Goal: Information Seeking & Learning: Compare options

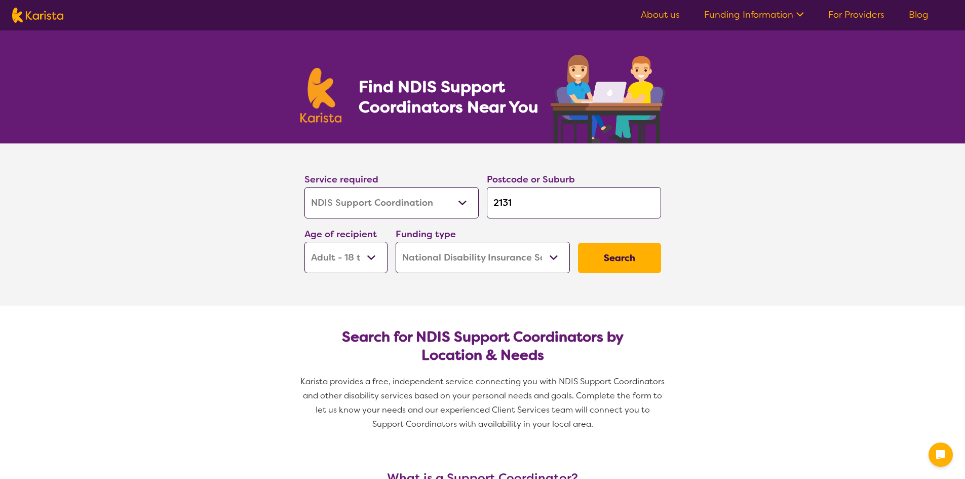
select select "NDIS Support Coordination"
select select "AD"
select select "NDIS"
select select "NDIS Support Coordination"
select select "AD"
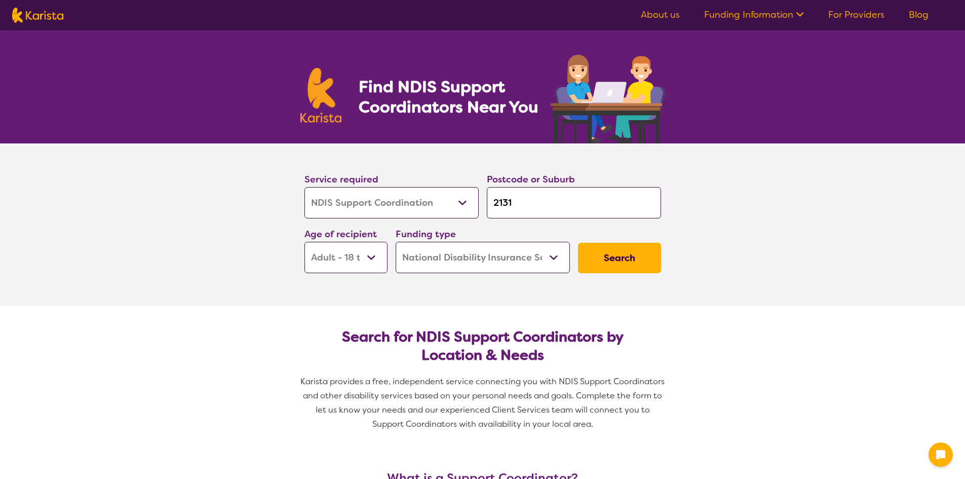
select select "NDIS"
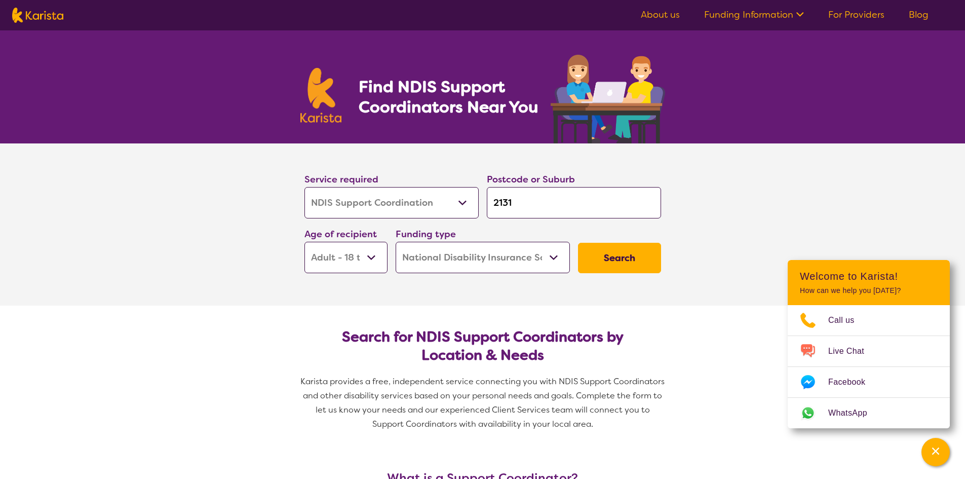
click at [616, 253] on button "Search" at bounding box center [619, 258] width 83 height 30
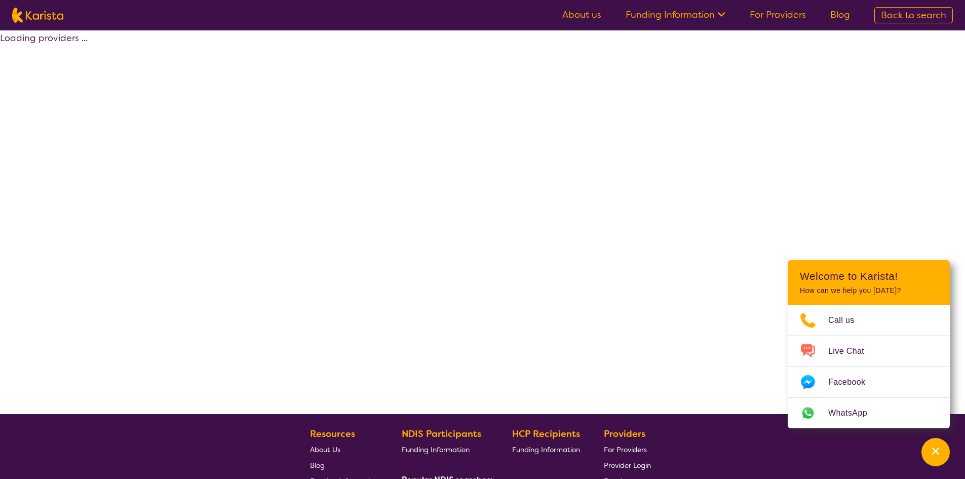
select select "by_score"
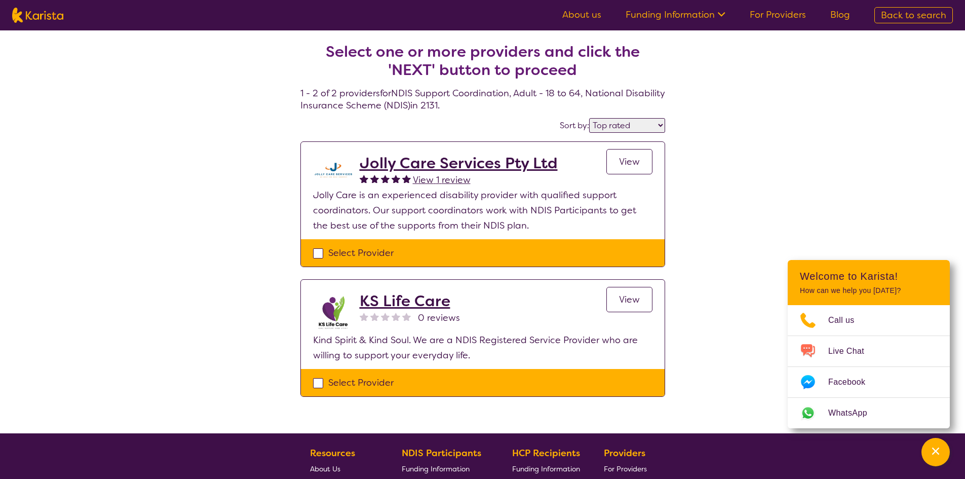
click at [633, 163] on span "View" at bounding box center [629, 162] width 21 height 12
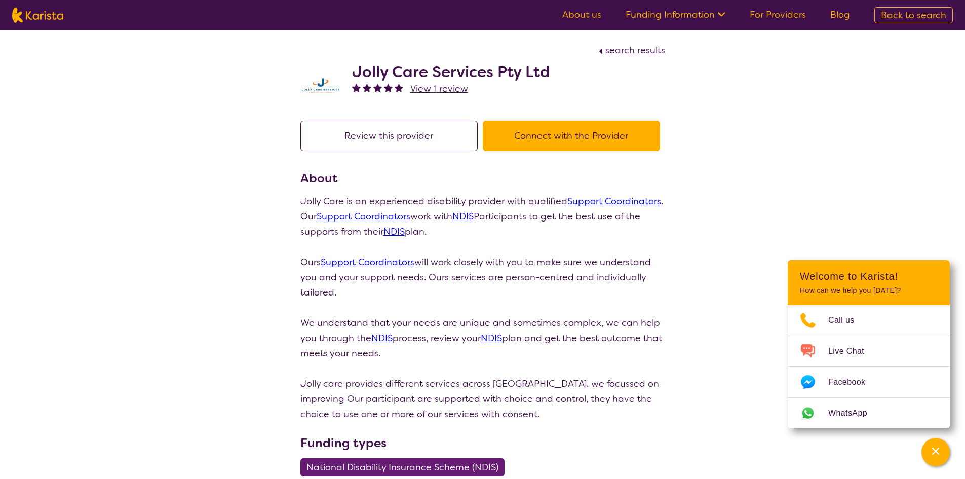
select select "by_score"
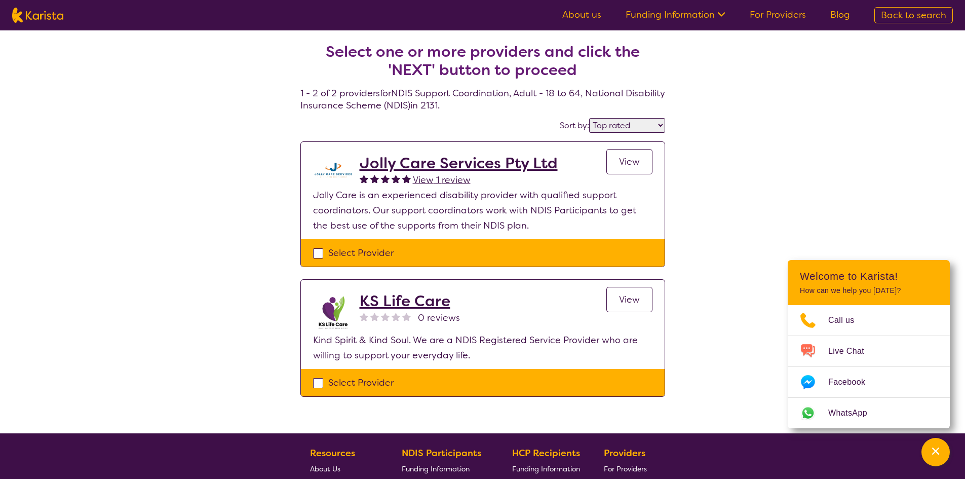
click at [341, 252] on div "Select Provider" at bounding box center [482, 252] width 339 height 15
checkbox input "true"
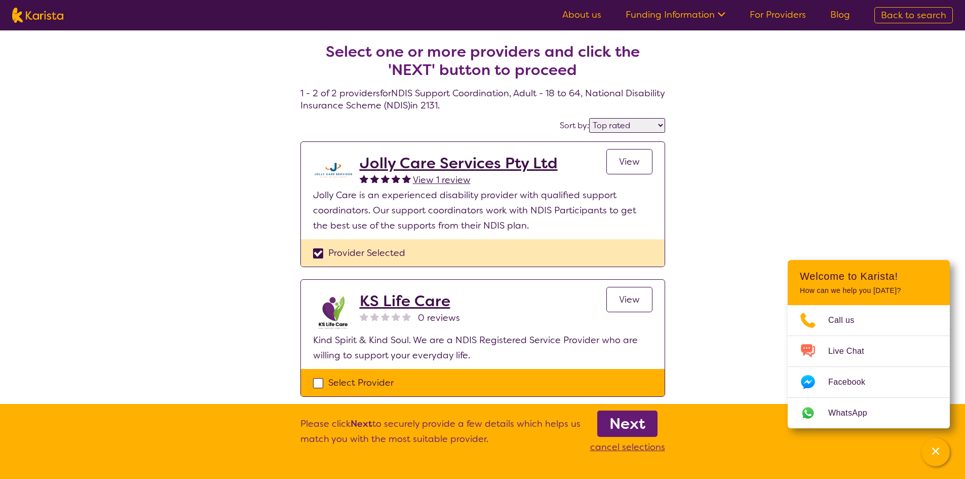
click at [341, 381] on div "Select Provider" at bounding box center [482, 382] width 339 height 15
checkbox input "true"
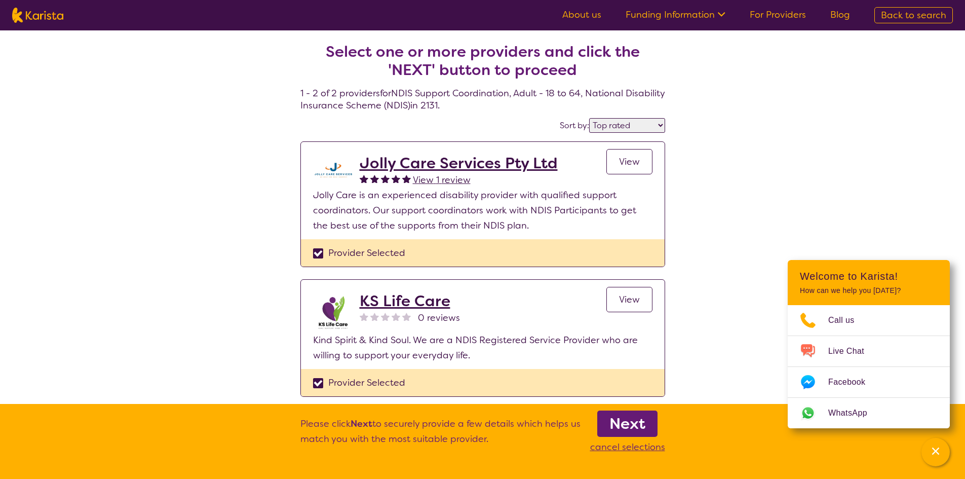
click at [519, 163] on h2 "Jolly Care Services Pty Ltd" at bounding box center [459, 163] width 198 height 18
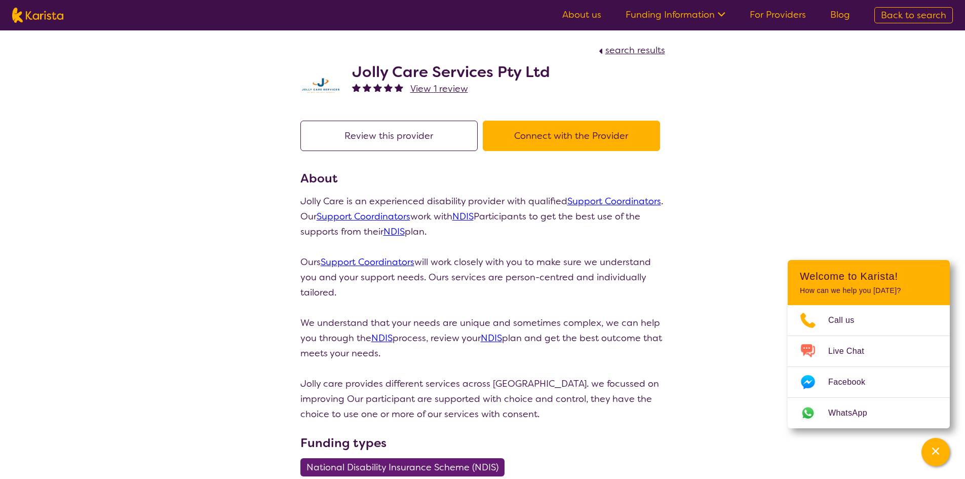
click at [461, 71] on h2 "Jolly Care Services Pty Ltd" at bounding box center [451, 72] width 198 height 18
drag, startPoint x: 549, startPoint y: 73, endPoint x: 349, endPoint y: 73, distance: 200.1
click at [349, 73] on div "Jolly Care Services Pty Ltd View 1 review" at bounding box center [482, 83] width 365 height 51
copy h2 "Jolly Care Services Pty Ltd"
select select "by_score"
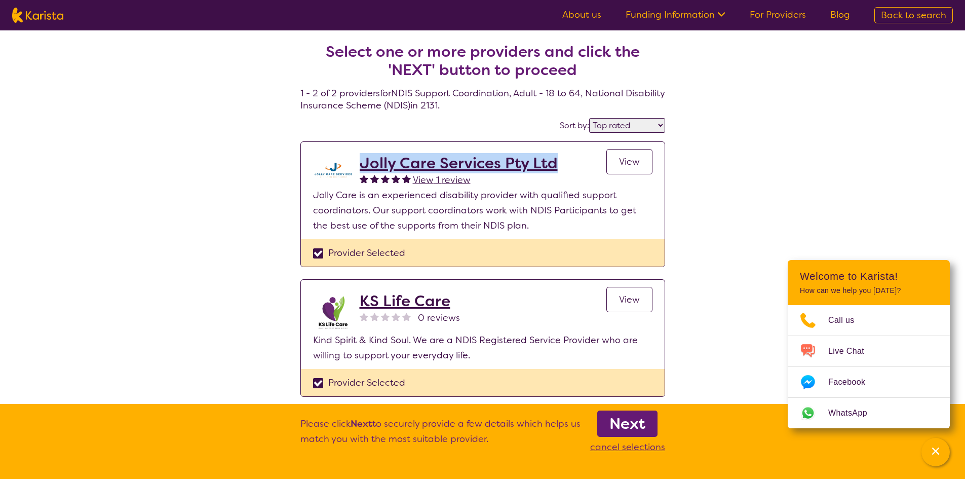
drag, startPoint x: 565, startPoint y: 162, endPoint x: 362, endPoint y: 169, distance: 202.8
click at [362, 169] on div "Jolly Care Services Pty Ltd View 1 review View" at bounding box center [506, 170] width 293 height 33
copy h2 "Jolly Care Services Pty Ltd"
drag, startPoint x: 775, startPoint y: 250, endPoint x: 735, endPoint y: 249, distance: 40.5
click at [773, 250] on div "Select one or more providers and click the 'NEXT' button to proceed 1 - 2 of 2 …" at bounding box center [482, 231] width 965 height 403
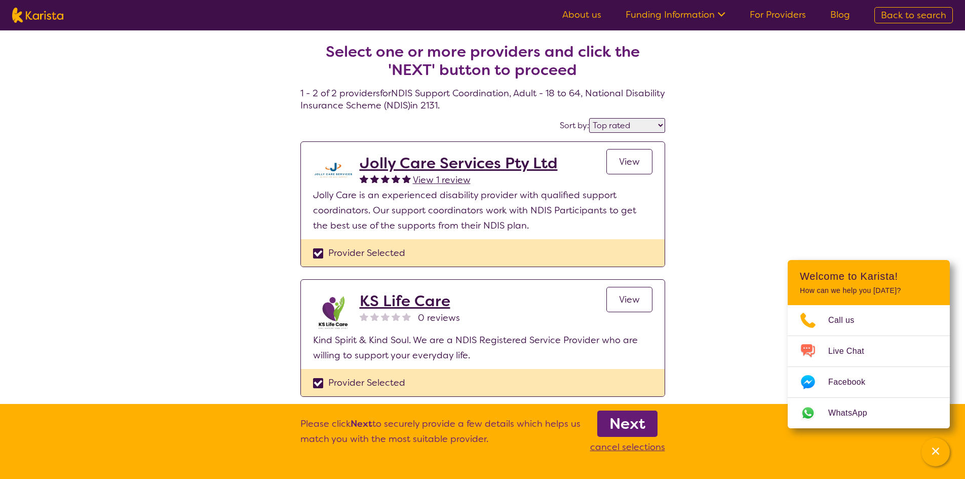
drag, startPoint x: 378, startPoint y: 299, endPoint x: 735, endPoint y: 174, distance: 378.6
click at [809, 148] on div "Select one or more providers and click the 'NEXT' button to proceed 1 - 2 of 2 …" at bounding box center [482, 231] width 965 height 403
click at [704, 233] on div "Select one or more providers and click the 'NEXT' button to proceed 1 - 2 of 2 …" at bounding box center [482, 231] width 965 height 403
drag, startPoint x: 493, startPoint y: 301, endPoint x: 341, endPoint y: 302, distance: 152.5
click at [341, 302] on div "KS Life Care 0 reviews View" at bounding box center [482, 312] width 339 height 41
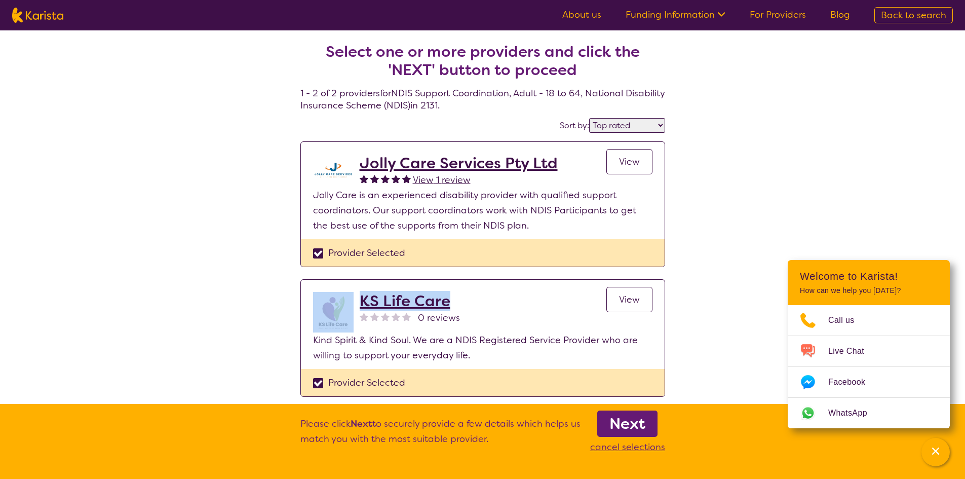
copy div "KS Life Care"
